Goal: Check status: Check status

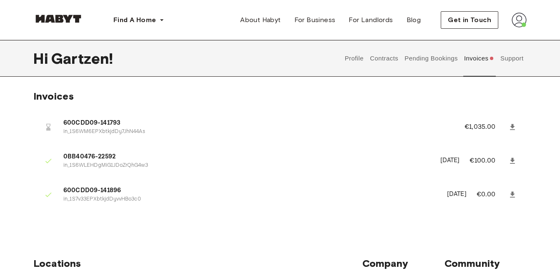
click at [470, 54] on button "Invoices" at bounding box center [479, 58] width 32 height 37
click at [423, 58] on button "Pending Bookings" at bounding box center [430, 58] width 55 height 37
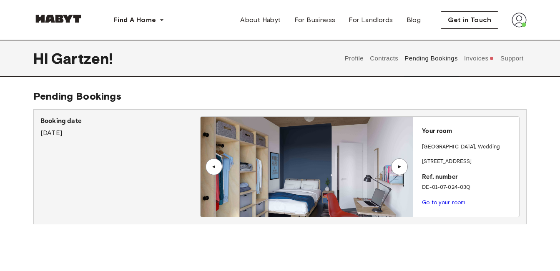
click at [404, 169] on div "▲" at bounding box center [399, 166] width 17 height 17
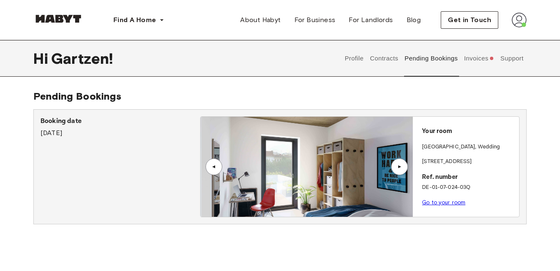
click at [404, 169] on div "▲" at bounding box center [399, 166] width 17 height 17
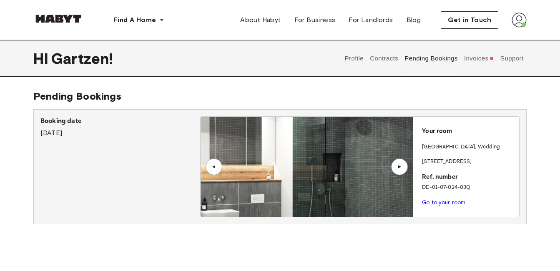
click at [404, 169] on div "▲" at bounding box center [399, 166] width 17 height 17
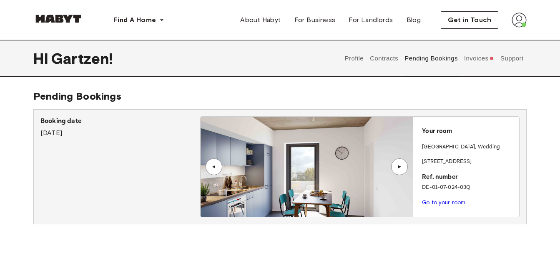
click at [404, 169] on div "▲" at bounding box center [399, 166] width 17 height 17
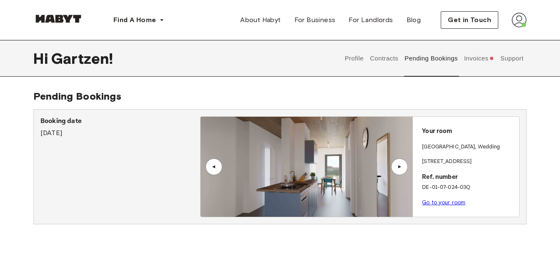
click at [208, 168] on div "▲" at bounding box center [213, 166] width 17 height 17
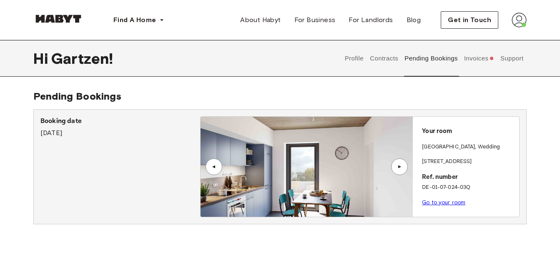
click at [398, 166] on div "▲" at bounding box center [399, 166] width 8 height 5
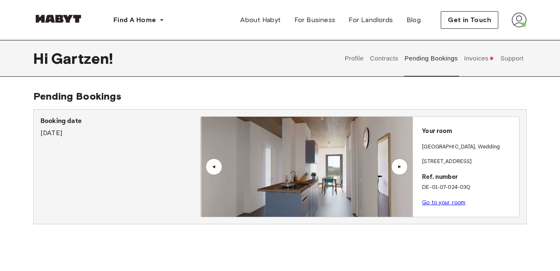
click at [398, 166] on div "▲" at bounding box center [399, 166] width 8 height 5
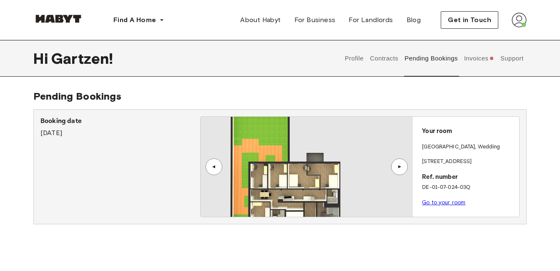
click at [329, 166] on img at bounding box center [306, 167] width 212 height 100
